Goal: Navigation & Orientation: Find specific page/section

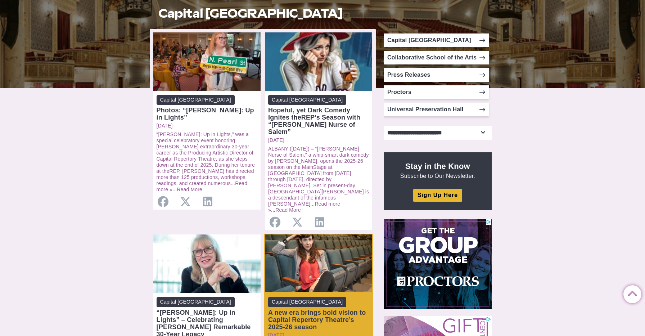
scroll to position [139, 0]
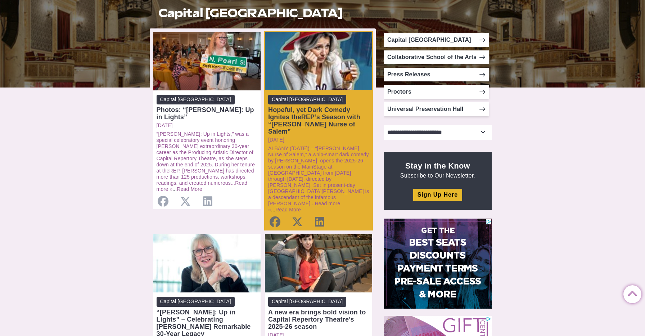
click at [325, 119] on div "Hopeful, yet Dark Comedy Ignites theREP’s Season with “[PERSON_NAME] Nurse of S…" at bounding box center [318, 120] width 101 height 29
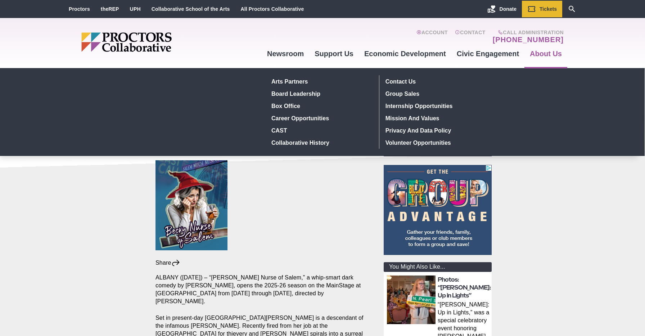
click at [537, 54] on link "About Us" at bounding box center [545, 53] width 43 height 19
